Goal: Find specific page/section: Find specific page/section

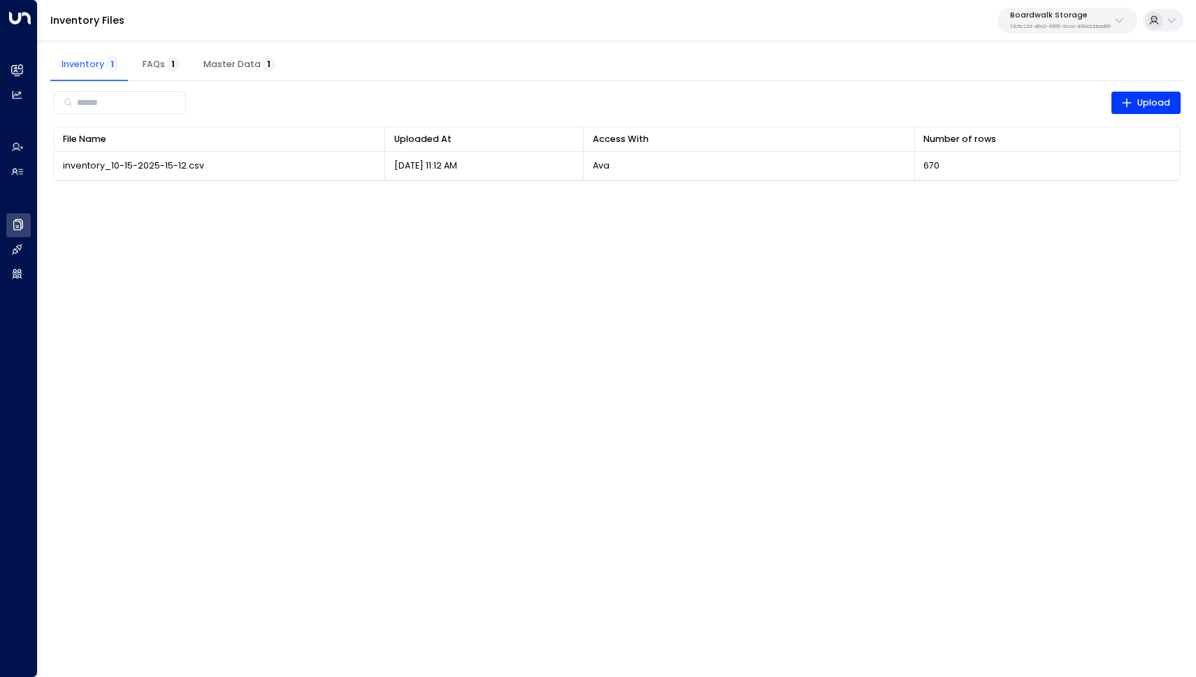
click at [239, 196] on html "Overview Leads & Conversations Leads & Conversations Analytics Analytics Agents…" at bounding box center [598, 98] width 1196 height 196
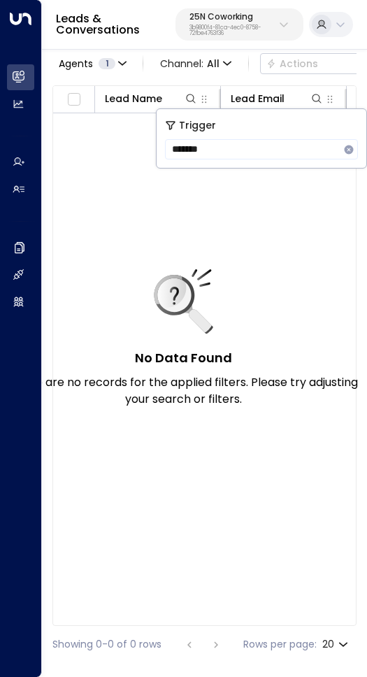
scroll to position [0, 845]
click at [238, 398] on p "There are no records for the applied filters. Please try adjusting your search …" at bounding box center [184, 391] width 350 height 34
